Goal: Task Accomplishment & Management: Use online tool/utility

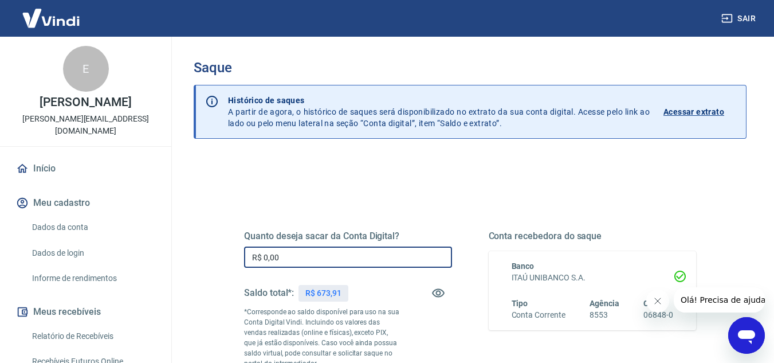
drag, startPoint x: 316, startPoint y: 255, endPoint x: 228, endPoint y: 243, distance: 88.5
click at [228, 243] on div "Quanto deseja sacar da Conta Digital? R$ 0,00 ​ Saldo total*: R$ 673,91 *Corres…" at bounding box center [470, 318] width 507 height 277
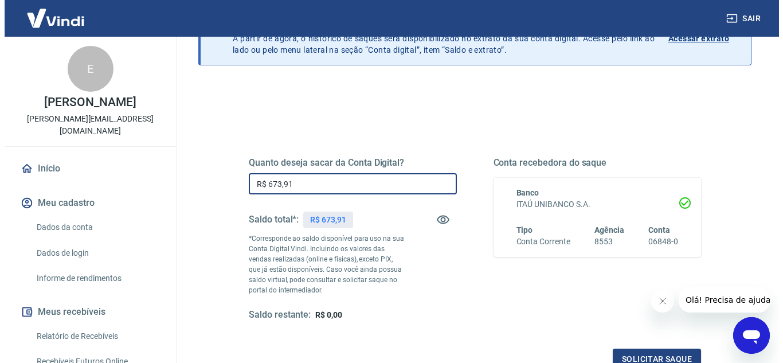
scroll to position [77, 0]
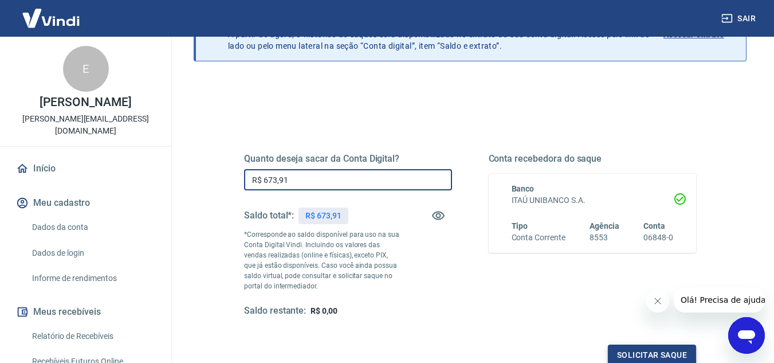
type input "R$ 673,91"
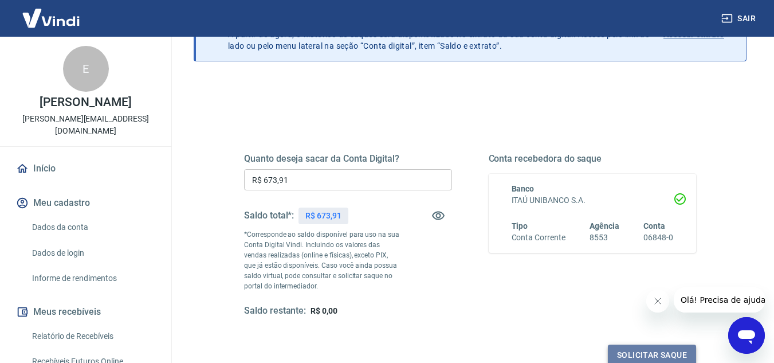
click at [644, 354] on button "Solicitar saque" at bounding box center [652, 355] width 88 height 21
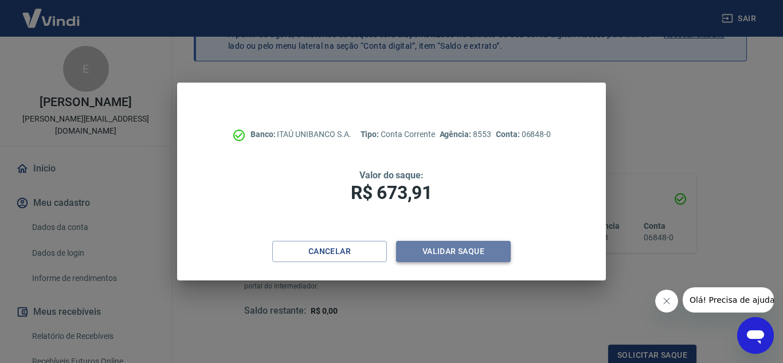
click at [473, 260] on button "Validar saque" at bounding box center [453, 251] width 115 height 21
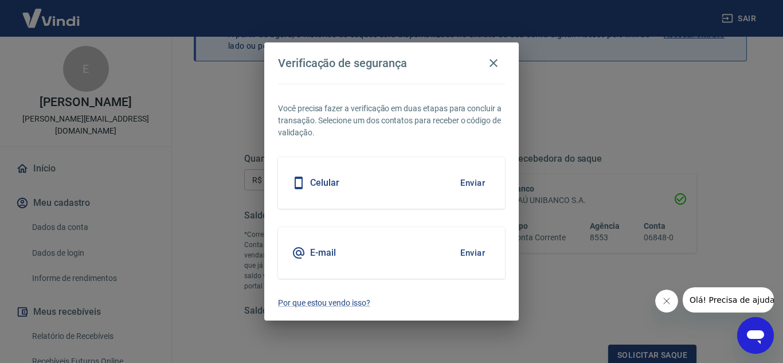
scroll to position [80, 0]
click at [473, 255] on button "Enviar" at bounding box center [472, 253] width 37 height 24
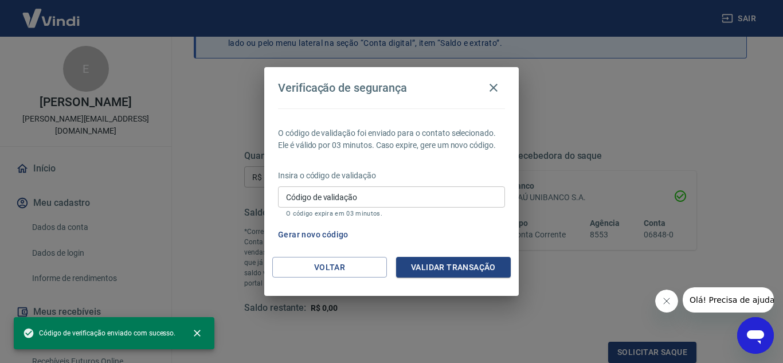
click at [361, 194] on input "Código de validação" at bounding box center [391, 196] width 227 height 21
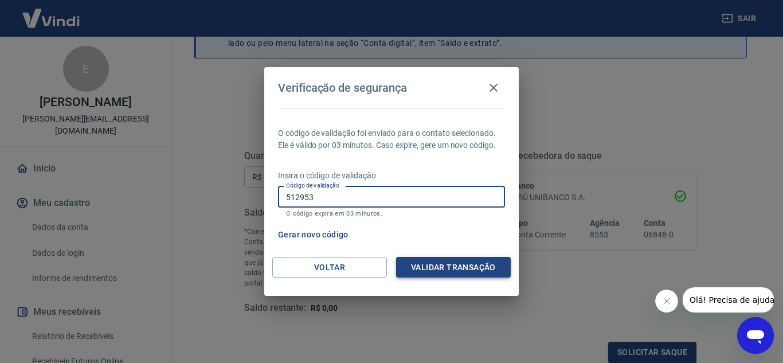
type input "512953"
click at [439, 265] on button "Validar transação" at bounding box center [453, 267] width 115 height 21
